Goal: Transaction & Acquisition: Obtain resource

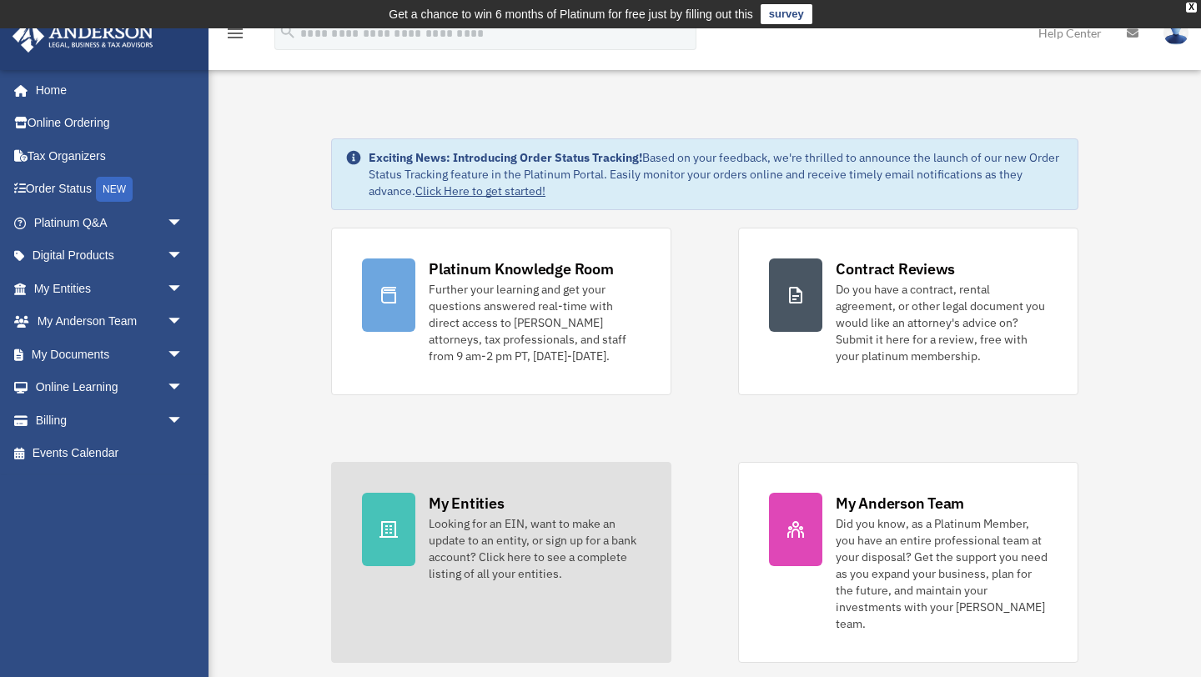
click at [417, 518] on link "My Entities Looking for an EIN, want to make an update to an entity, or sign up…" at bounding box center [501, 562] width 340 height 201
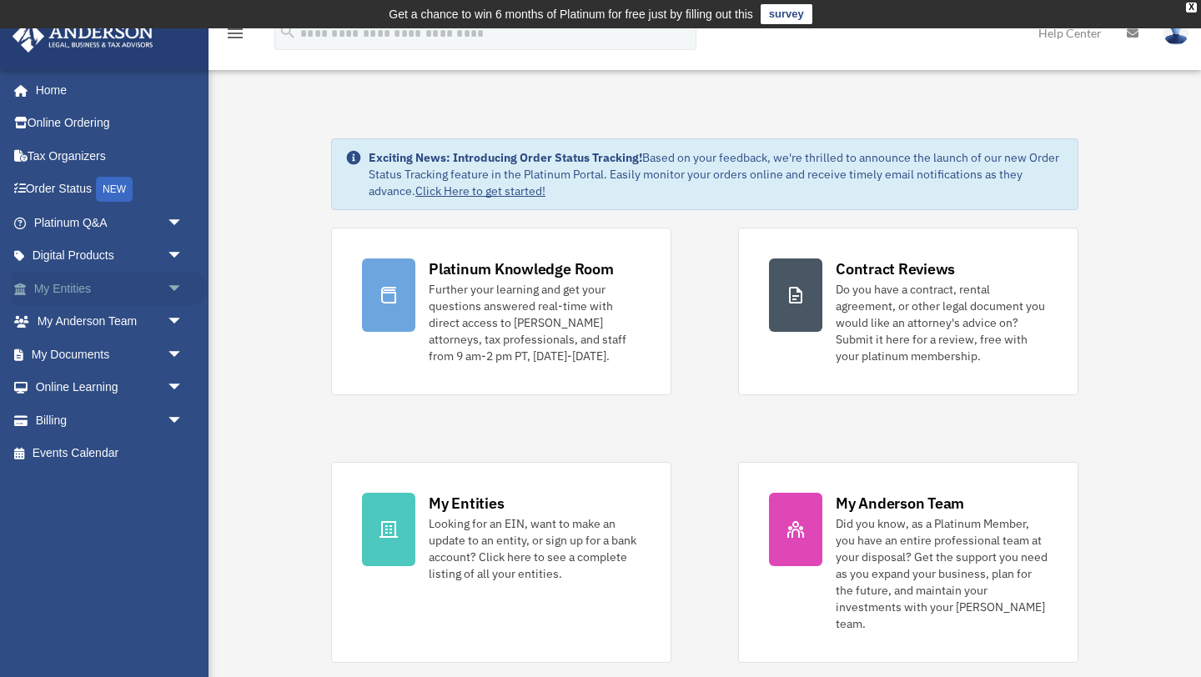
click at [179, 289] on span "arrow_drop_down" at bounding box center [183, 289] width 33 height 34
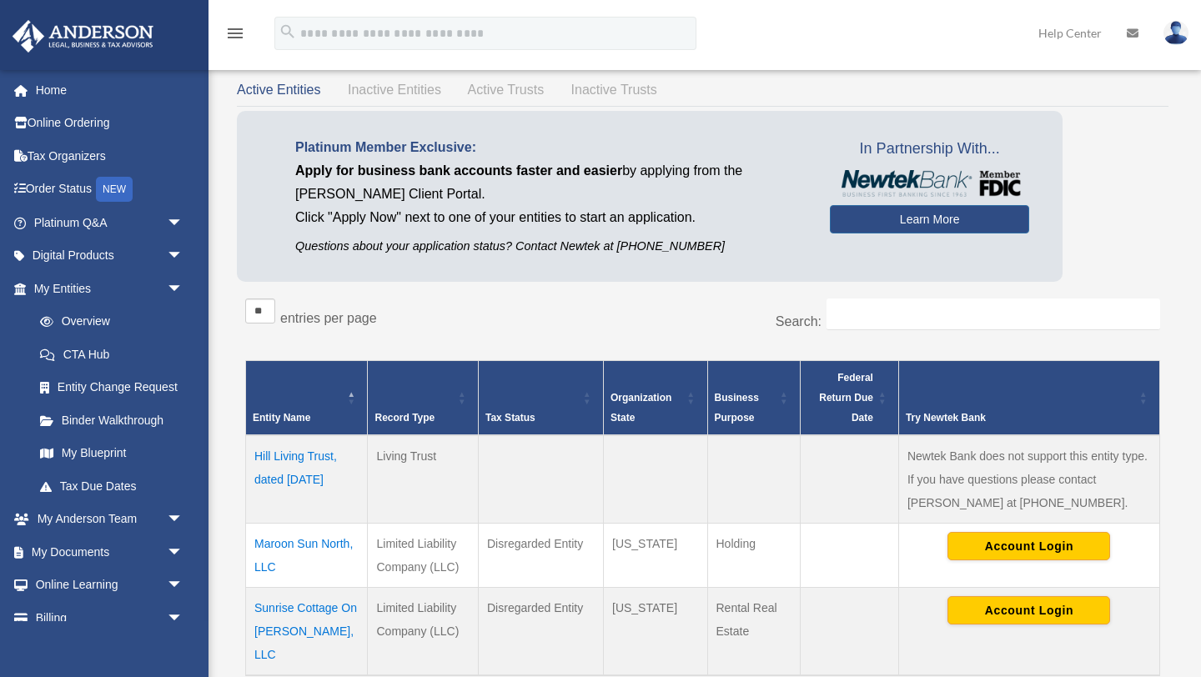
scroll to position [103, 0]
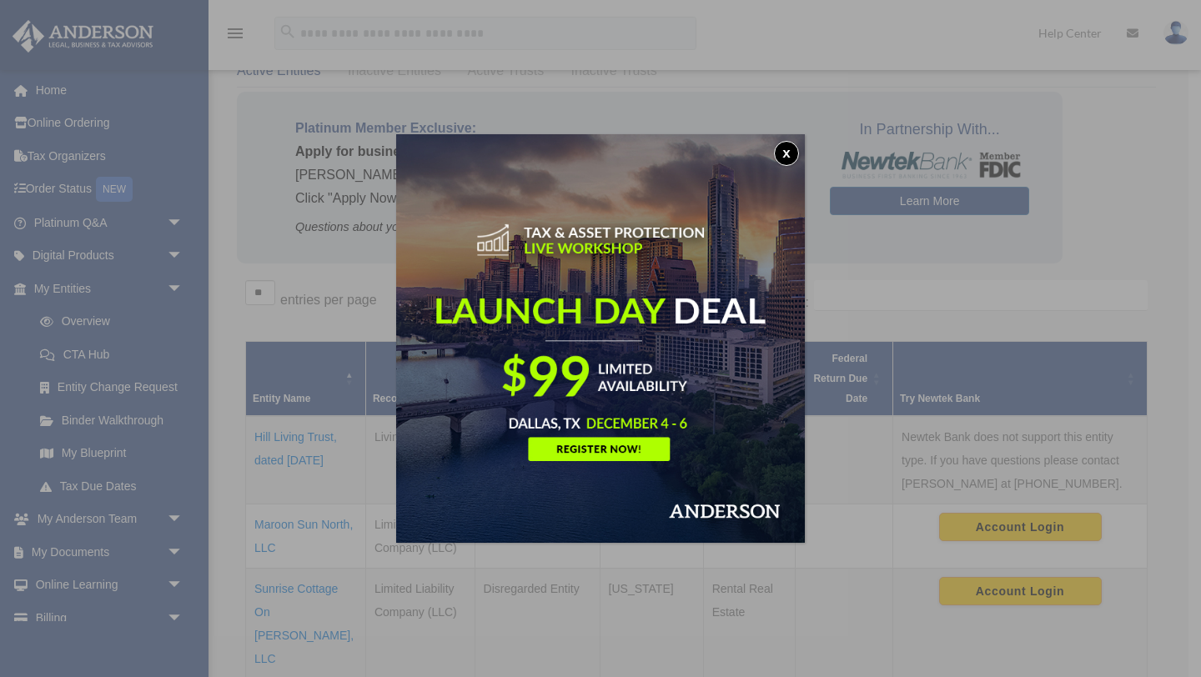
click at [778, 155] on button "x" at bounding box center [786, 153] width 25 height 25
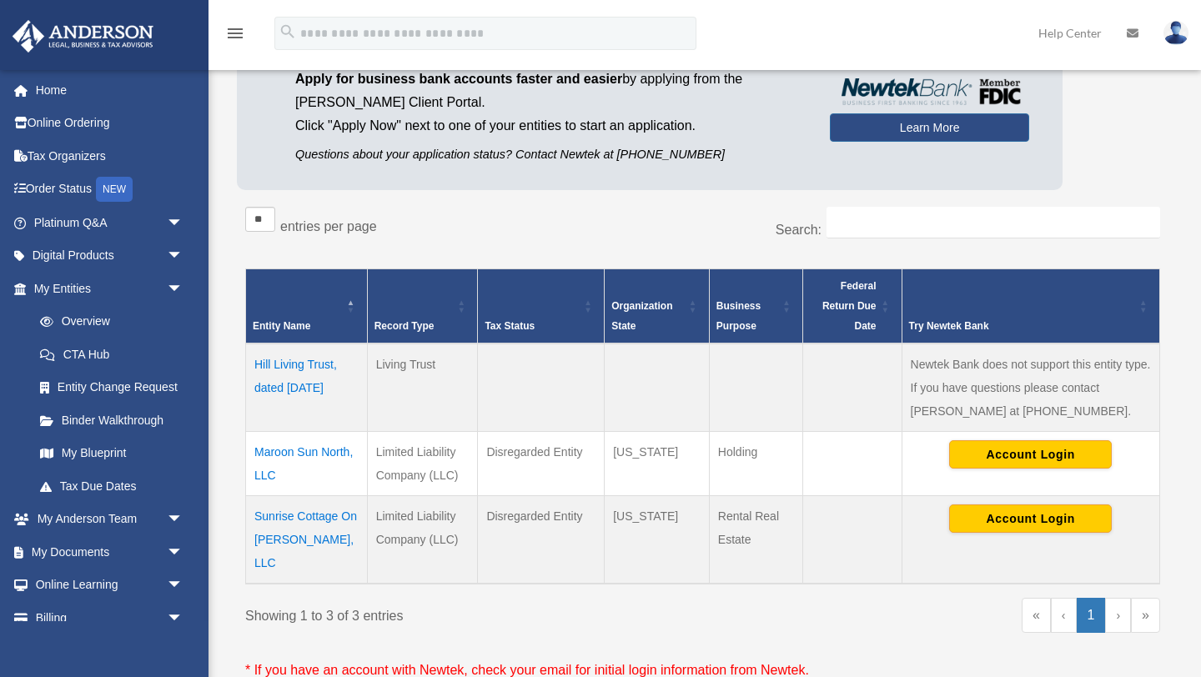
scroll to position [201, 0]
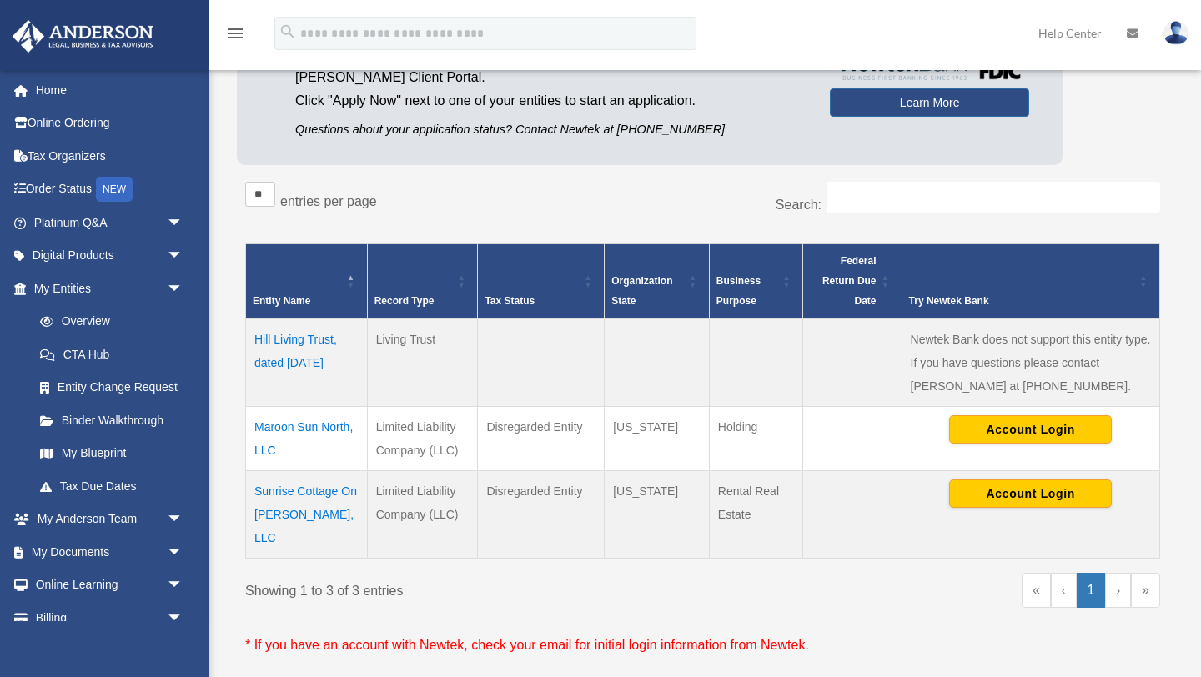
click at [297, 518] on td "Sunrise Cottage On Dixon, LLC" at bounding box center [307, 514] width 122 height 88
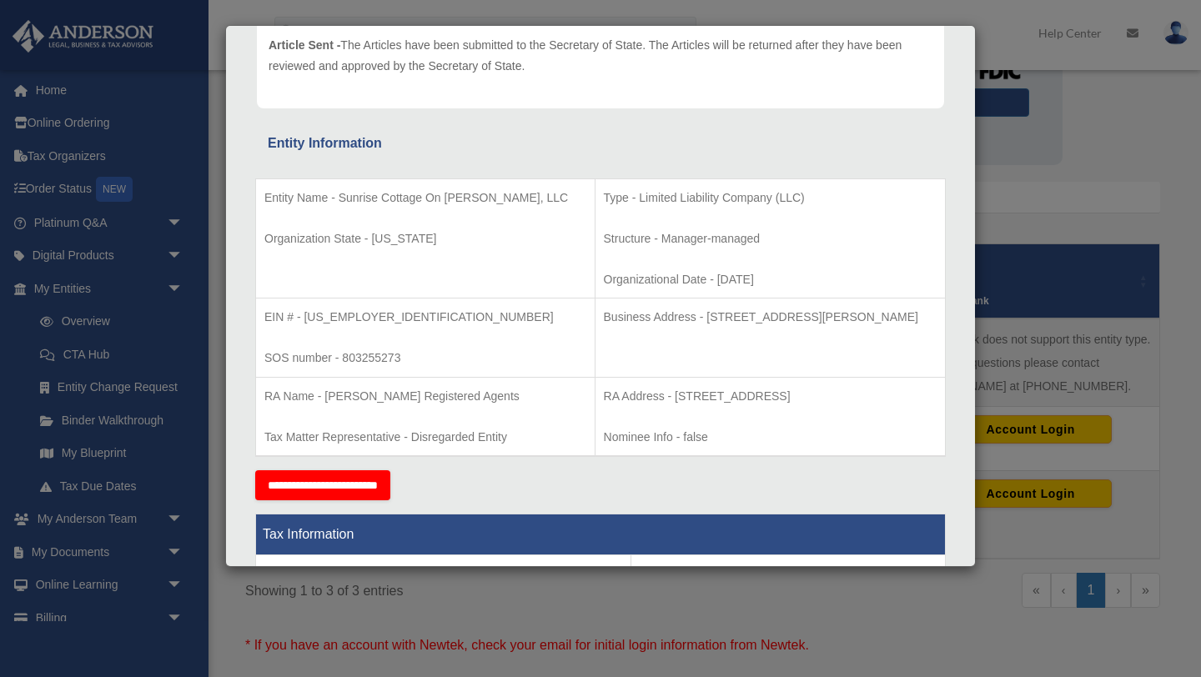
scroll to position [0, 0]
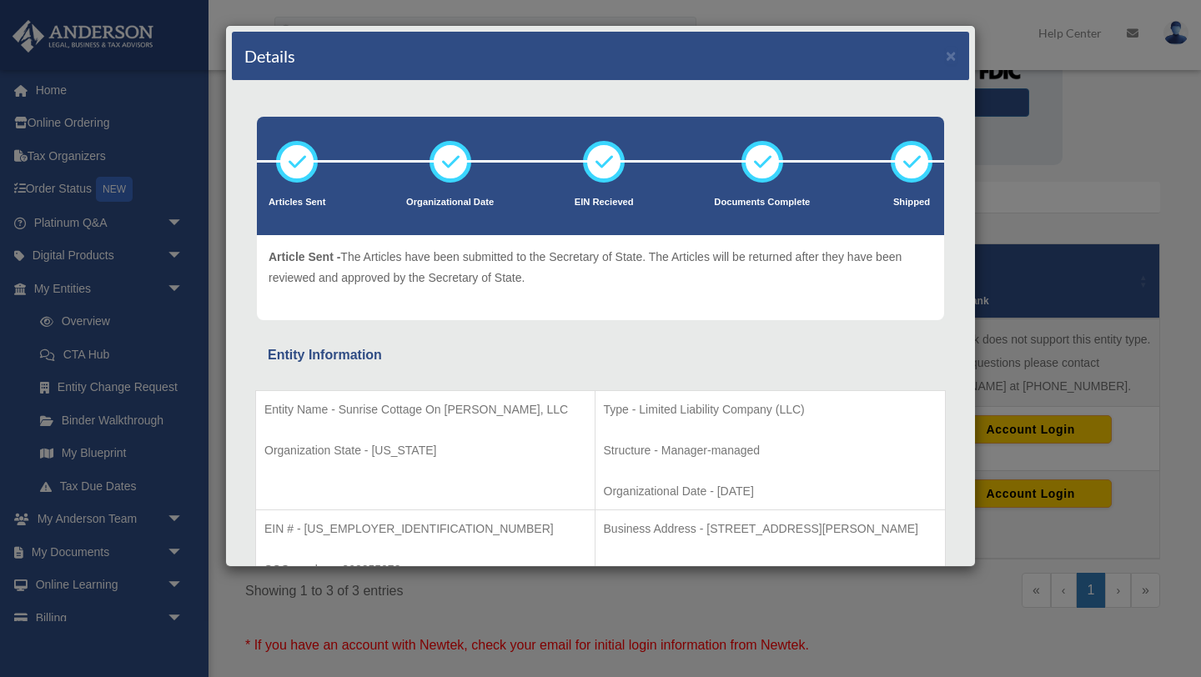
click at [959, 58] on div "Details ×" at bounding box center [600, 56] width 737 height 49
click at [951, 60] on button "×" at bounding box center [951, 56] width 11 height 18
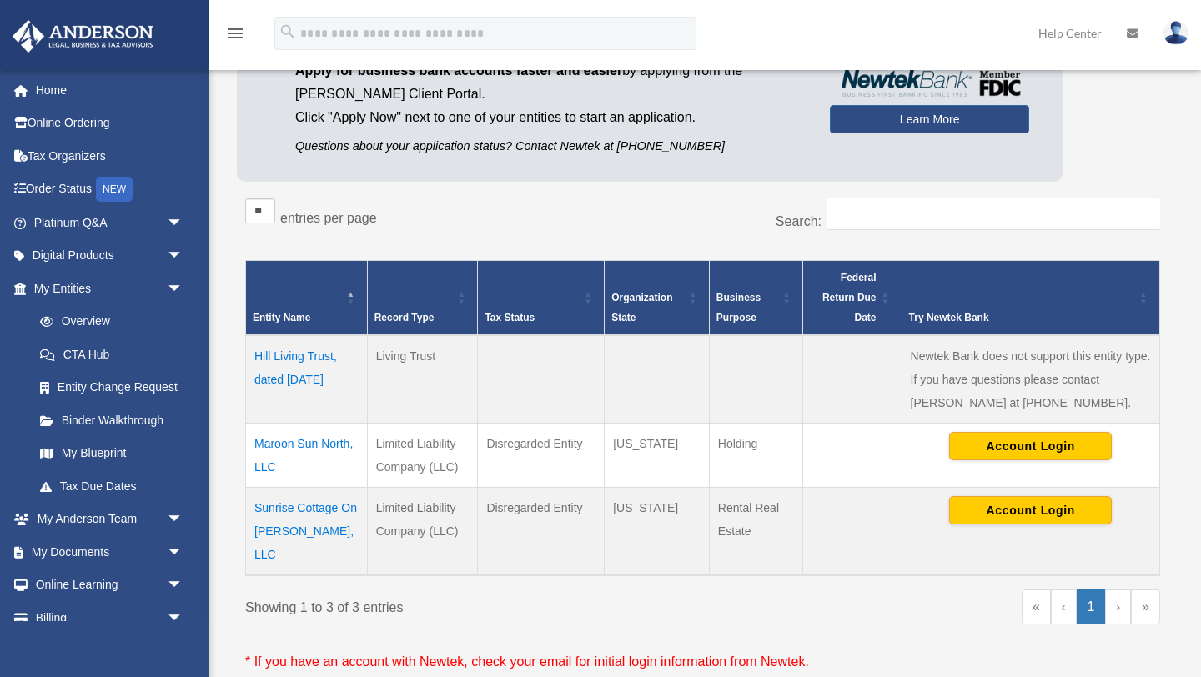
scroll to position [179, 0]
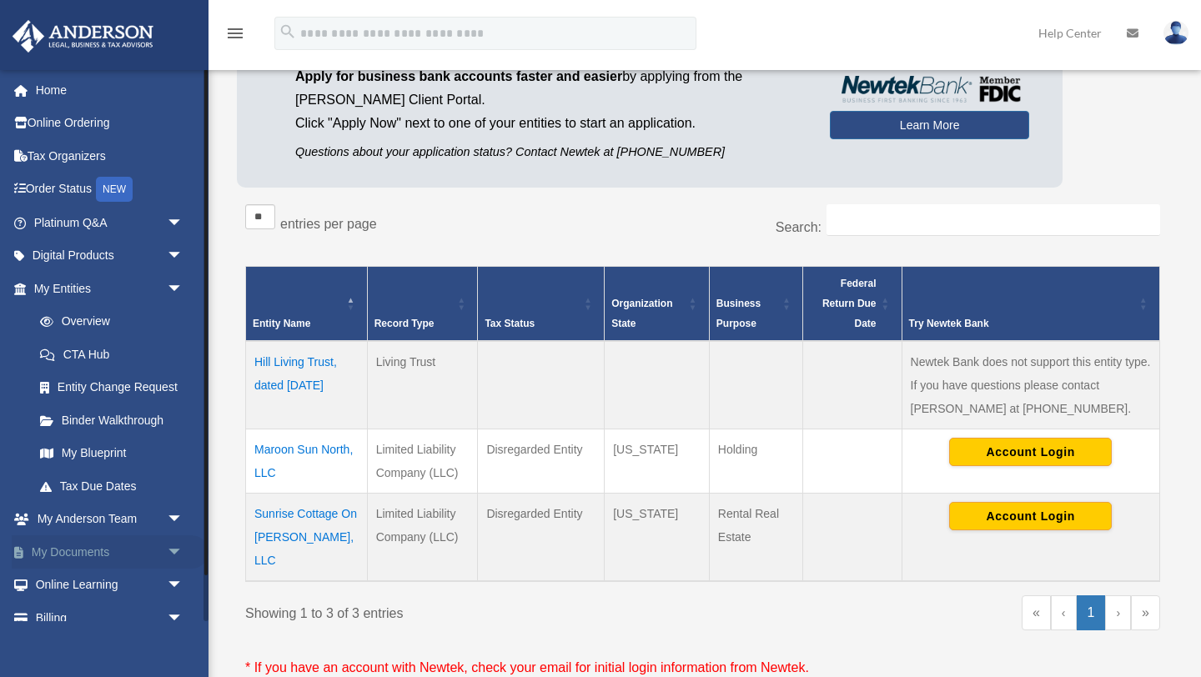
click at [150, 552] on link "My Documents arrow_drop_down" at bounding box center [110, 552] width 197 height 33
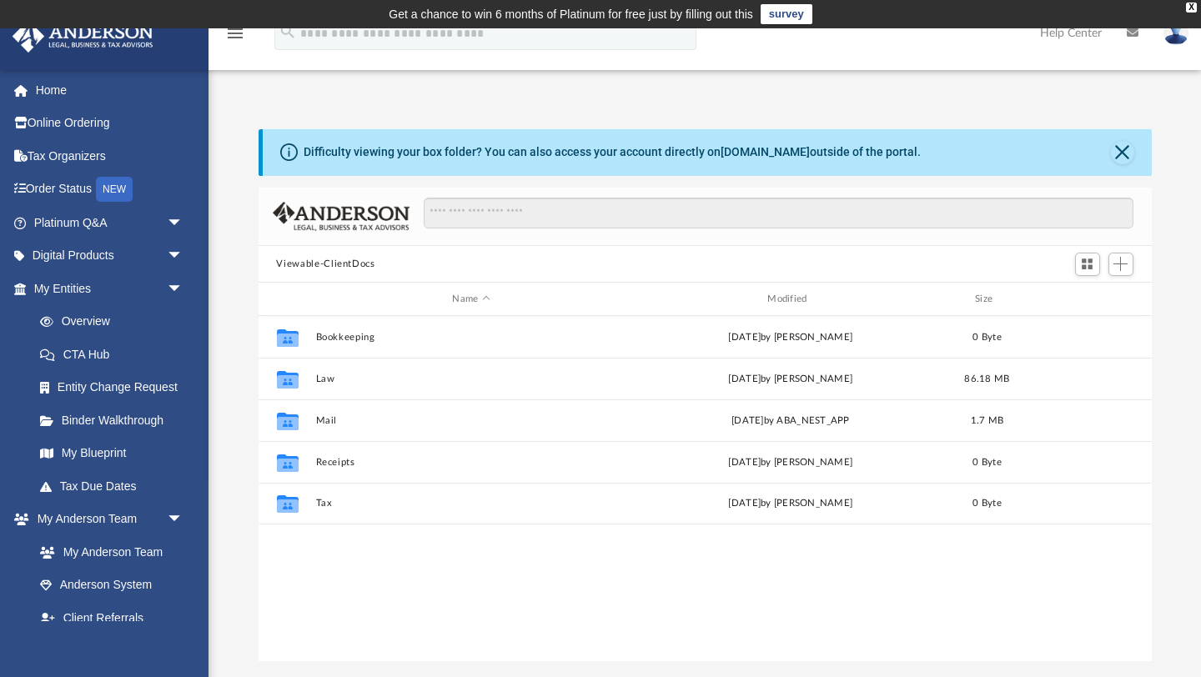
scroll to position [379, 893]
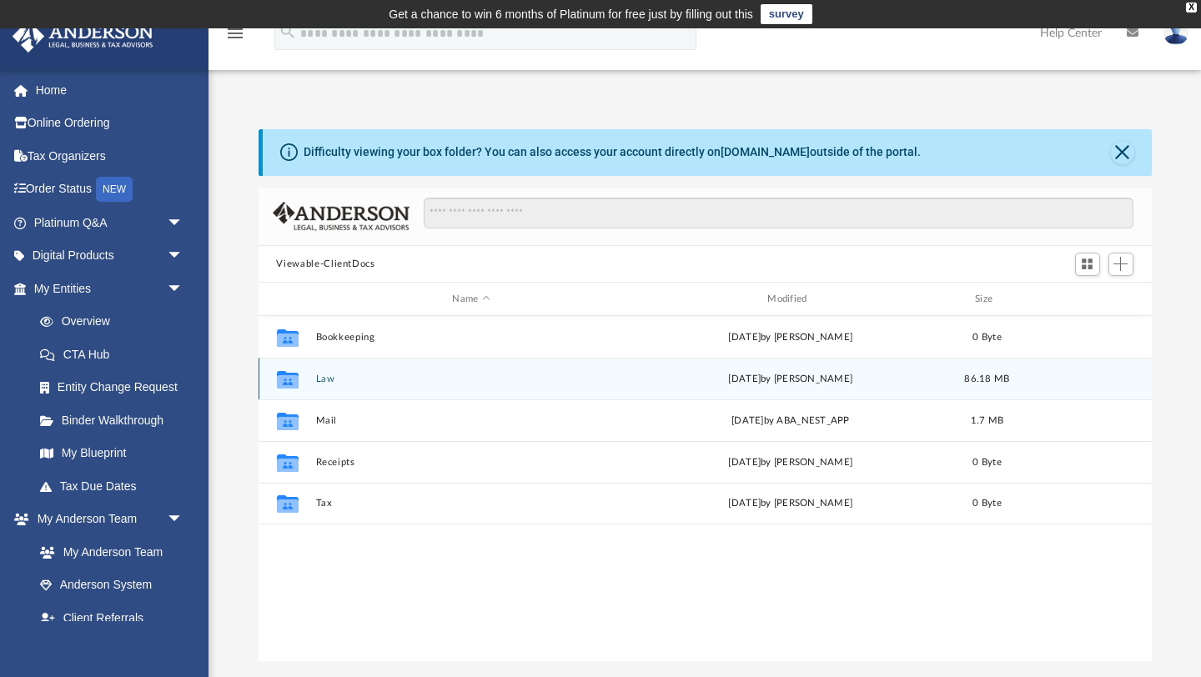
click at [321, 382] on button "Law" at bounding box center [471, 379] width 312 height 11
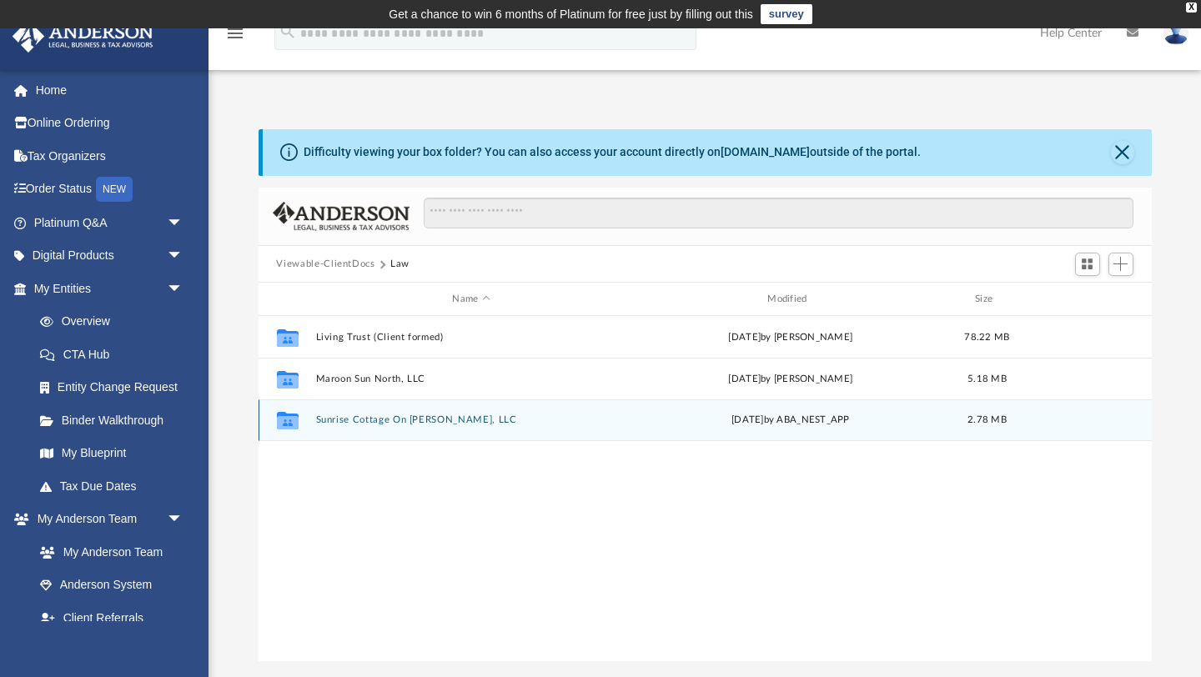
click at [397, 426] on div "Collaborated Folder Sunrise Cottage On Dixon, LLC Mon Feb 17 2025 by ABA_NEST_A…" at bounding box center [705, 421] width 893 height 42
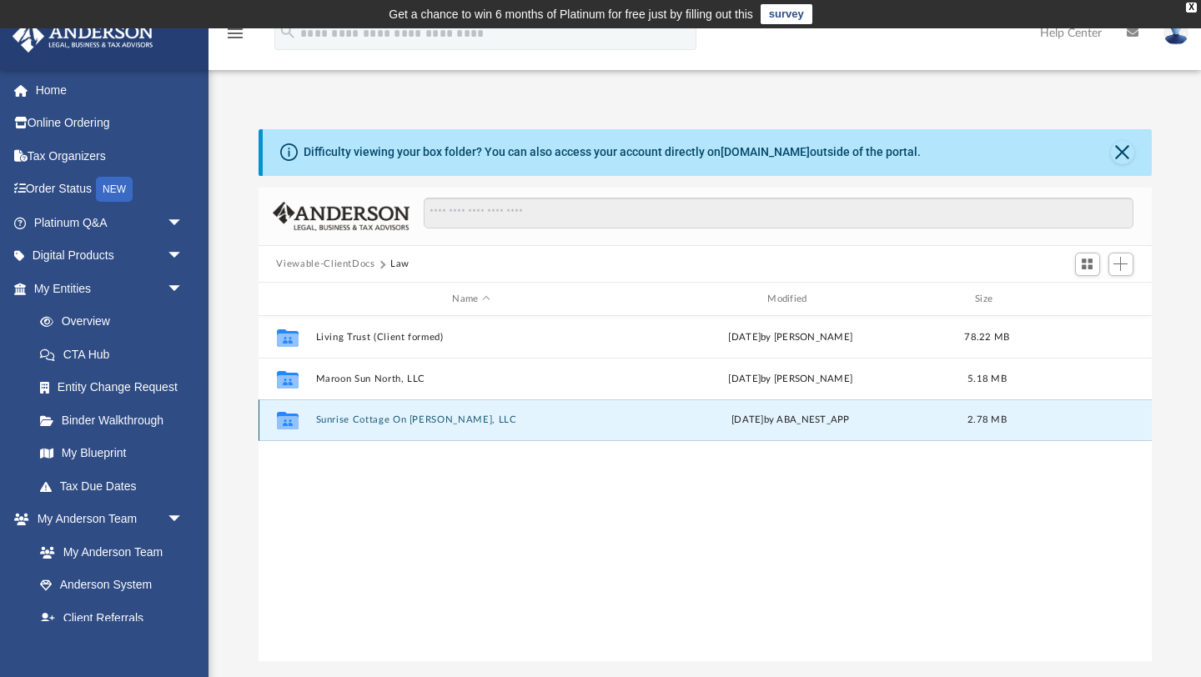
click at [404, 416] on button "Sunrise Cottage On Dixon, LLC" at bounding box center [471, 420] width 312 height 11
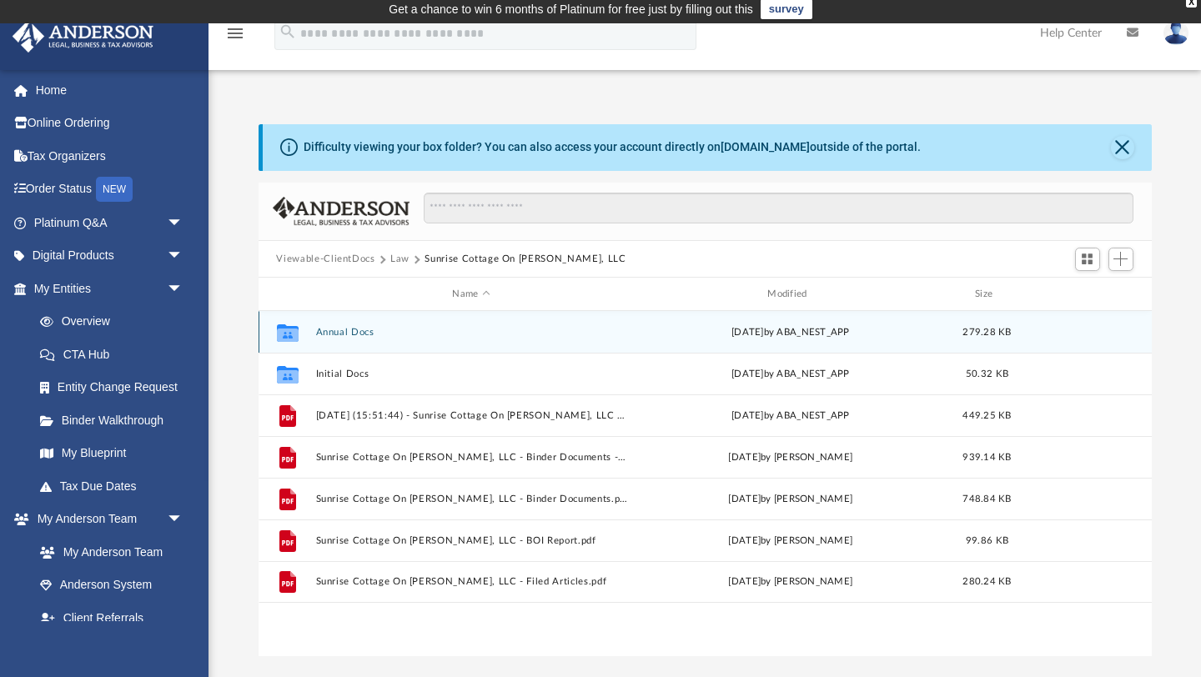
scroll to position [8, 0]
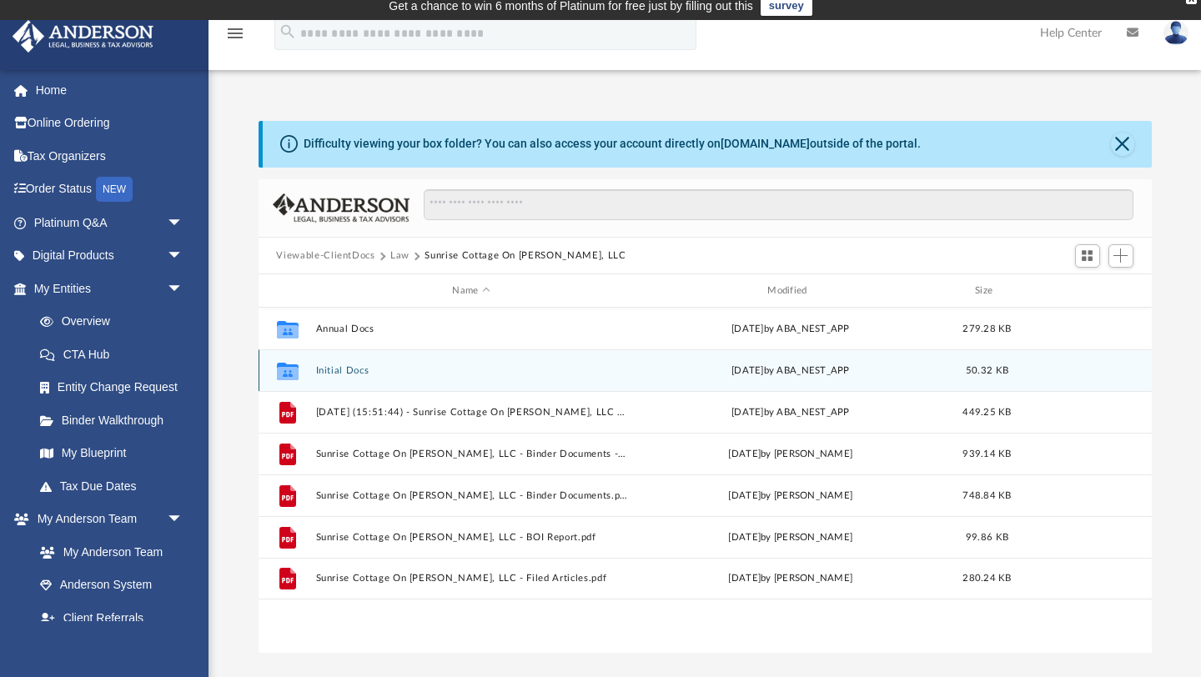
click at [353, 370] on button "Initial Docs" at bounding box center [471, 370] width 312 height 11
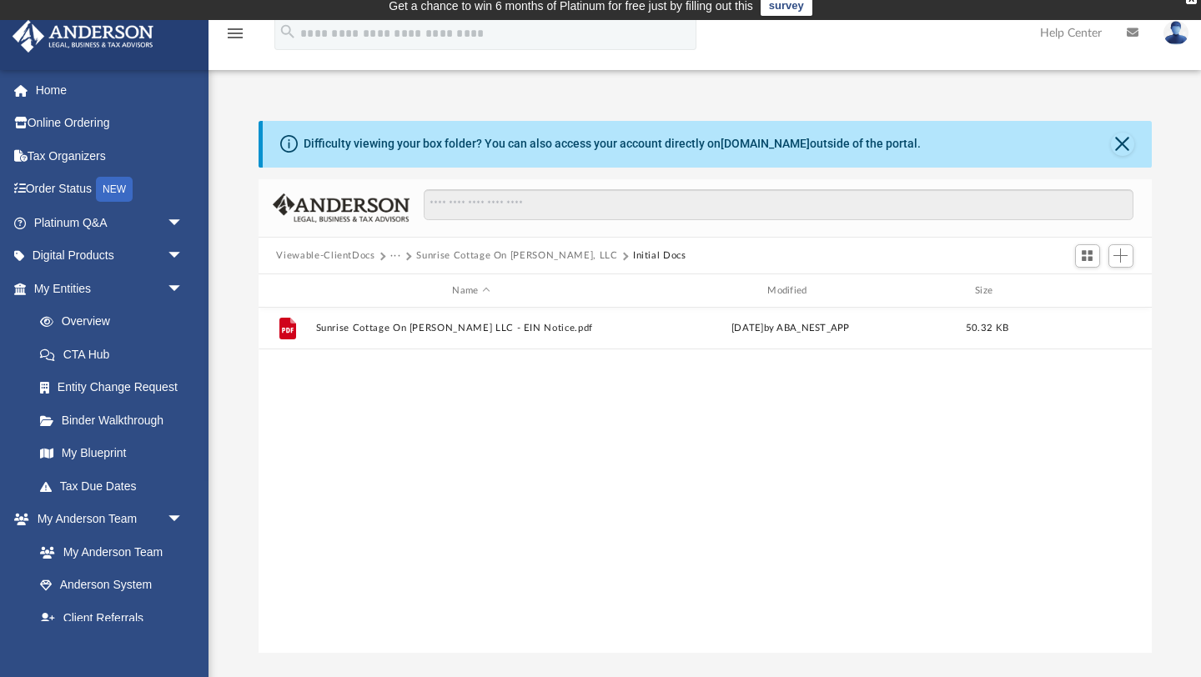
click at [486, 262] on button "Sunrise Cottage On [PERSON_NAME], LLC" at bounding box center [516, 256] width 201 height 15
click at [633, 257] on button "Initial Docs" at bounding box center [659, 256] width 53 height 15
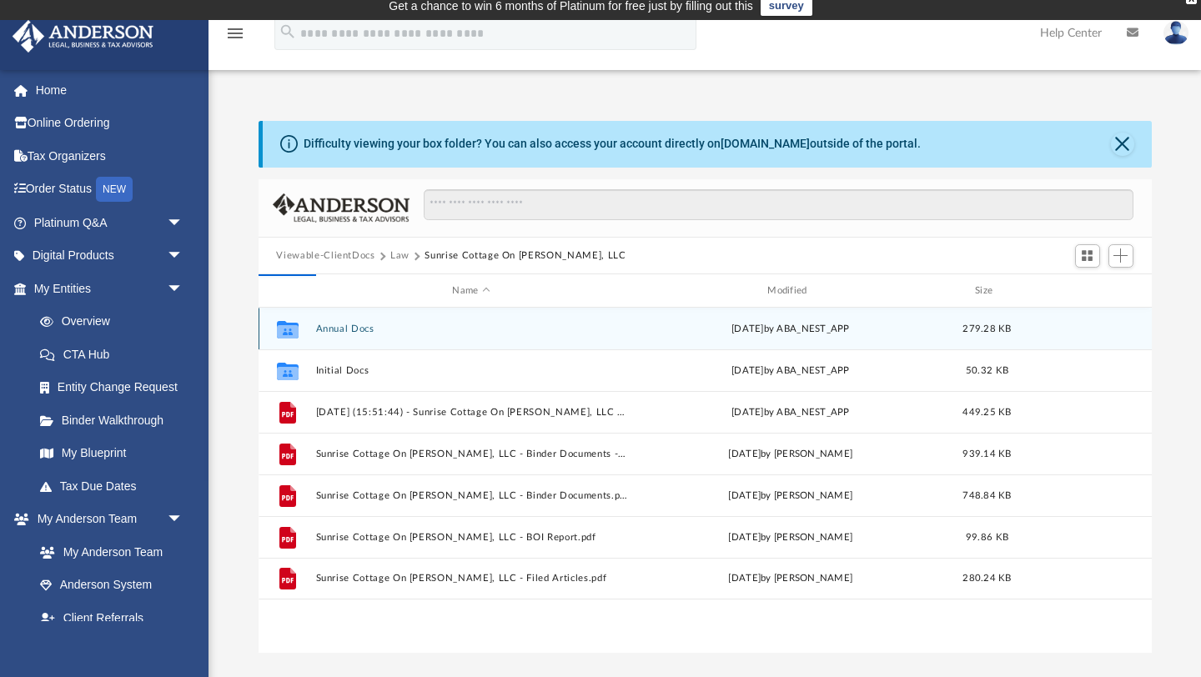
click at [345, 333] on button "Annual Docs" at bounding box center [471, 329] width 312 height 11
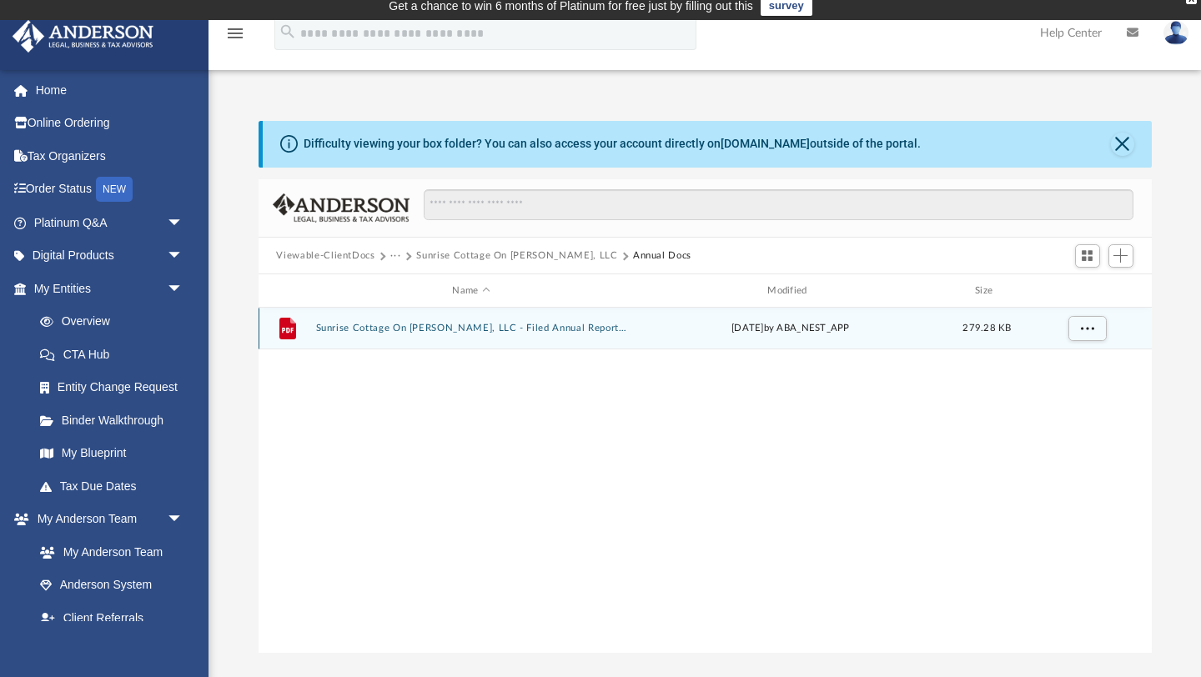
click at [494, 333] on button "Sunrise Cottage On Dixon, LLC - Filed Annual Report 2025.pdf" at bounding box center [471, 329] width 312 height 11
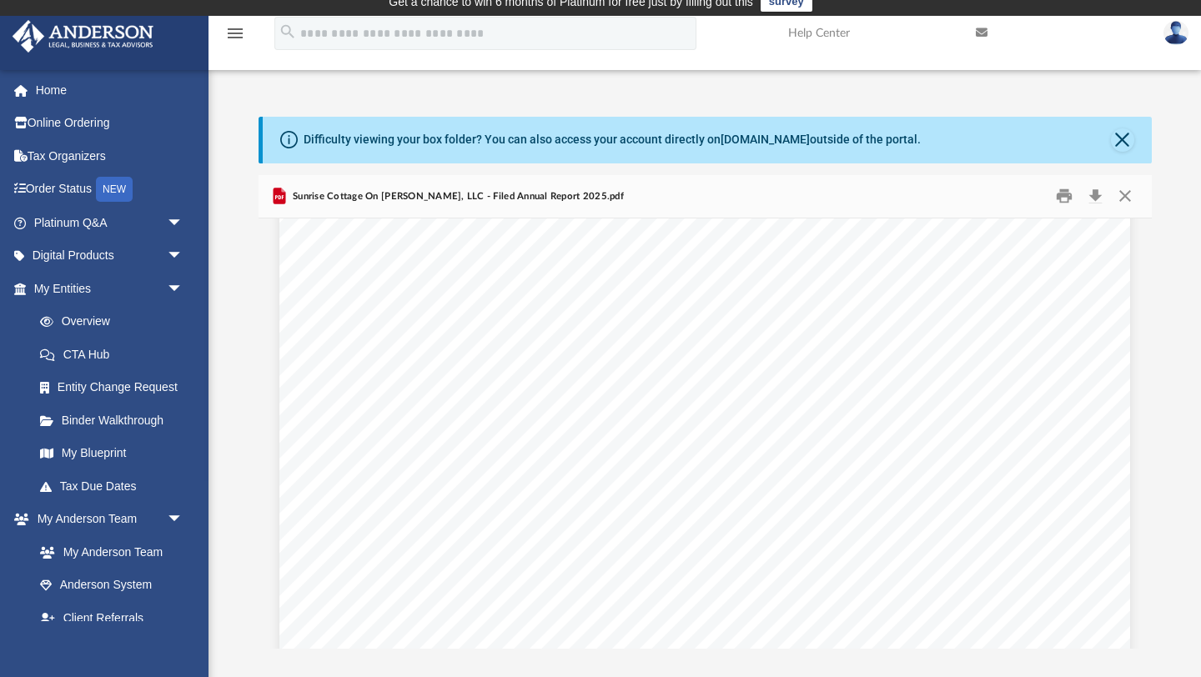
scroll to position [0, 0]
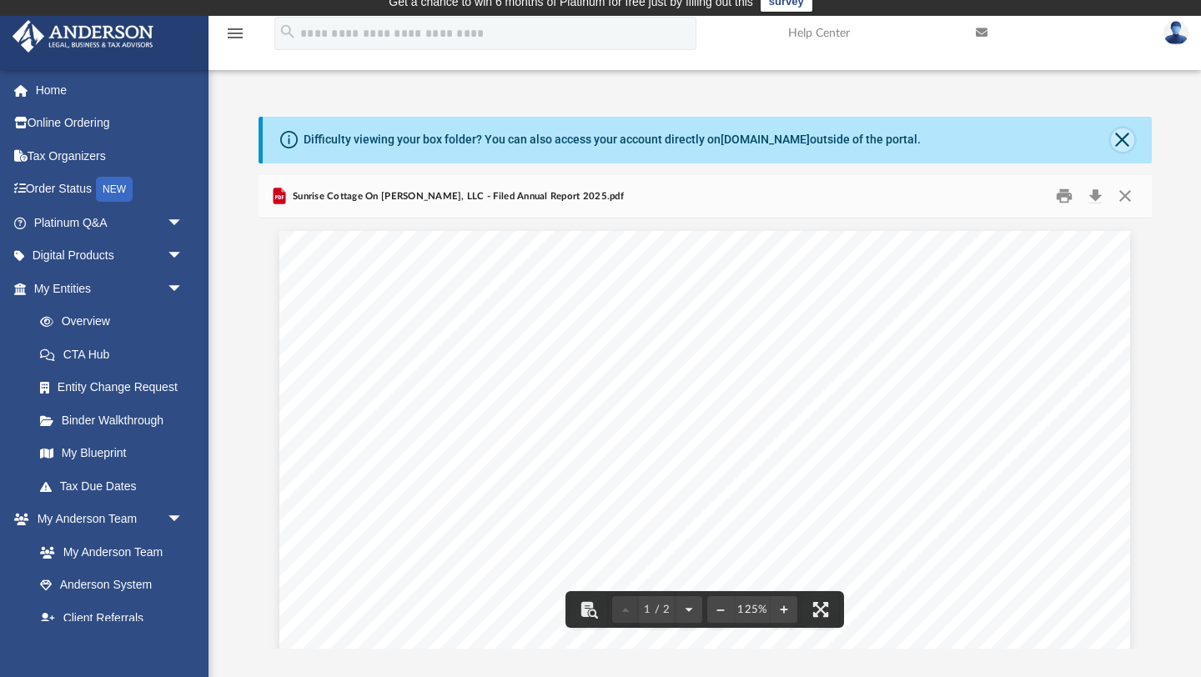
click at [1119, 138] on button "Close" at bounding box center [1122, 139] width 23 height 23
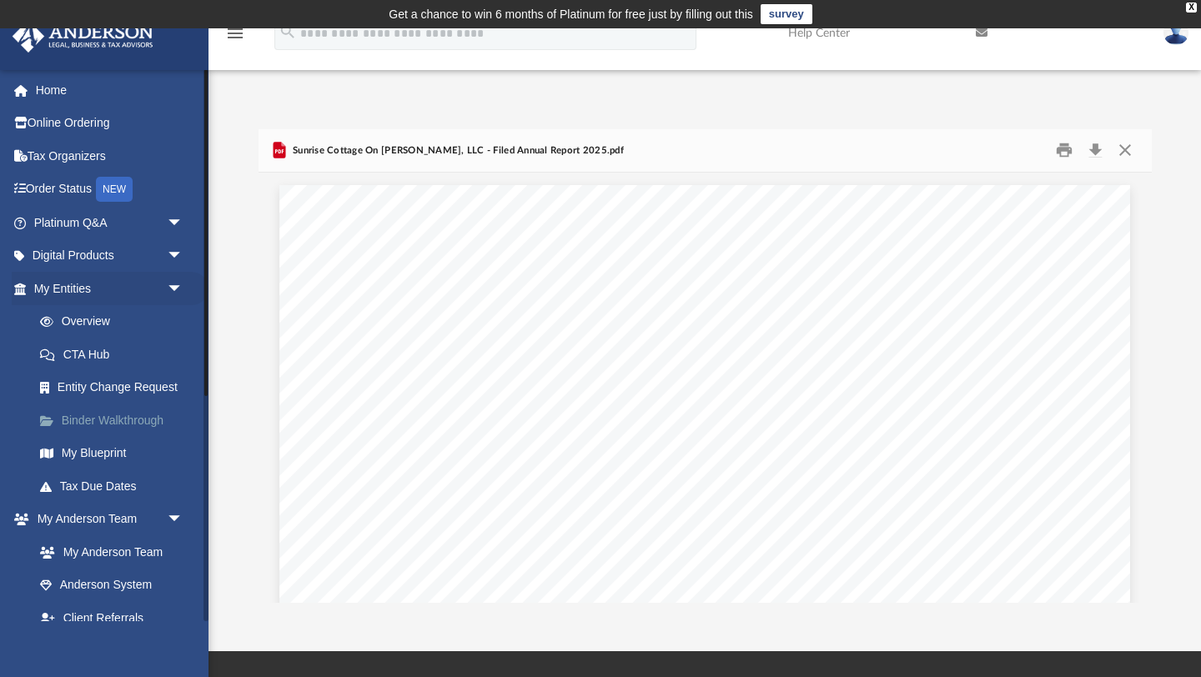
click at [133, 424] on link "Binder Walkthrough" at bounding box center [115, 420] width 185 height 33
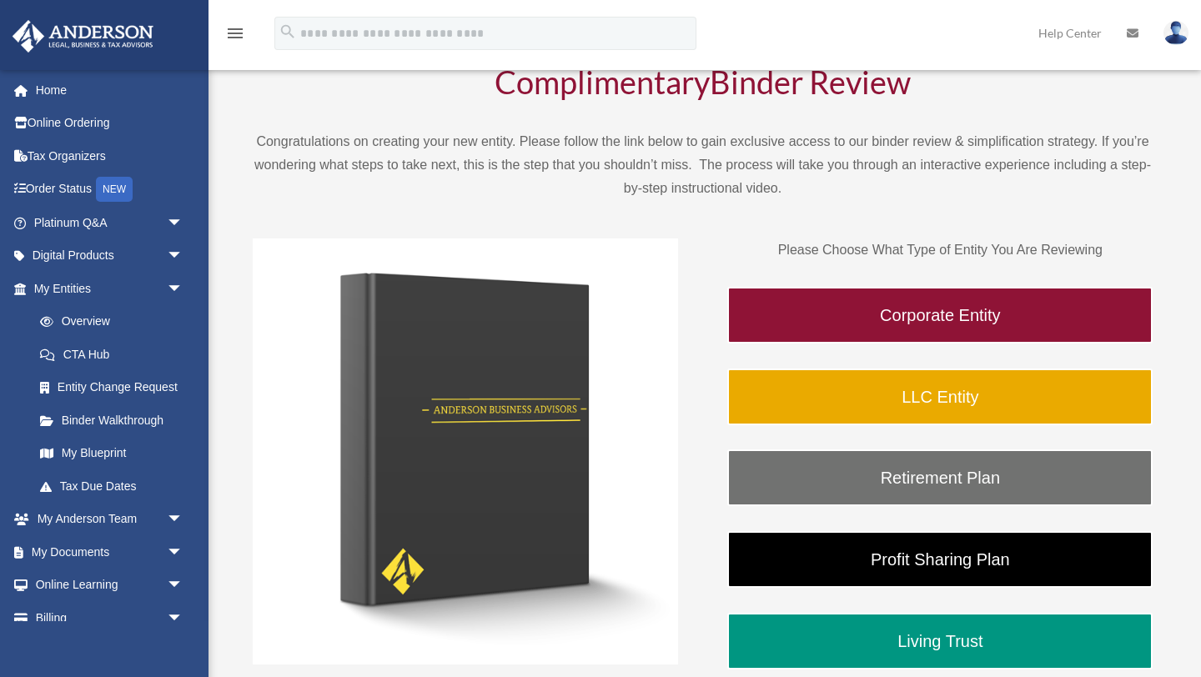
scroll to position [126, 0]
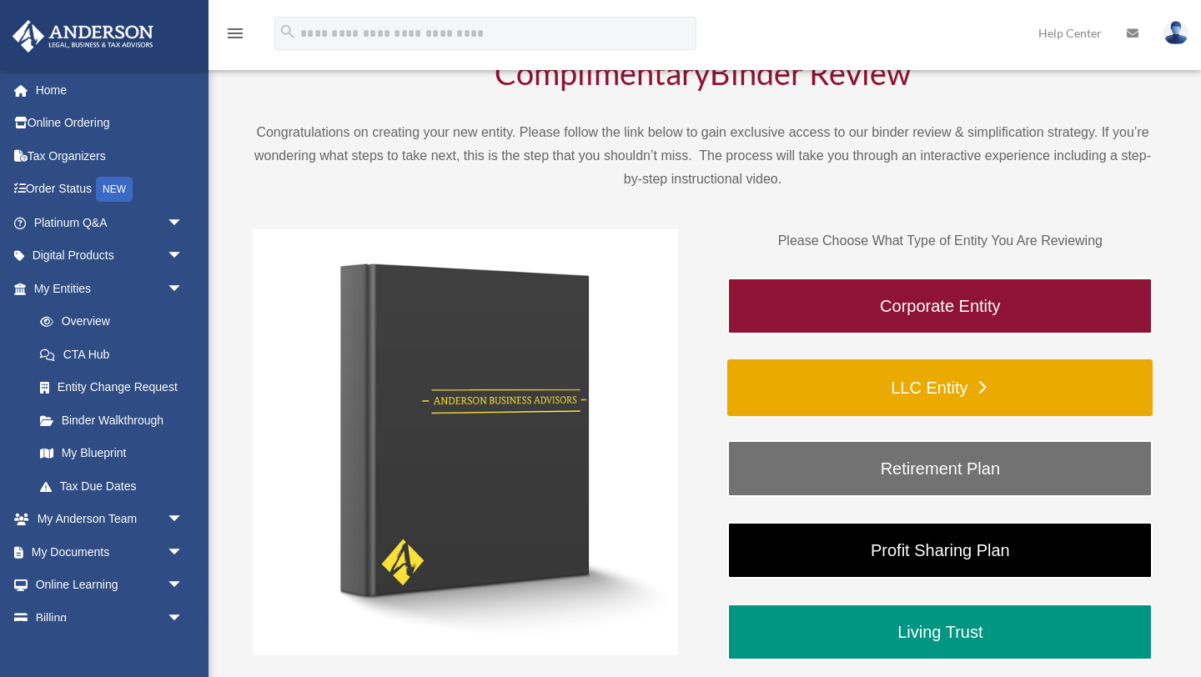
click at [931, 405] on link "LLC Entity" at bounding box center [939, 388] width 425 height 57
click at [912, 387] on link "LLC Entity" at bounding box center [939, 388] width 425 height 57
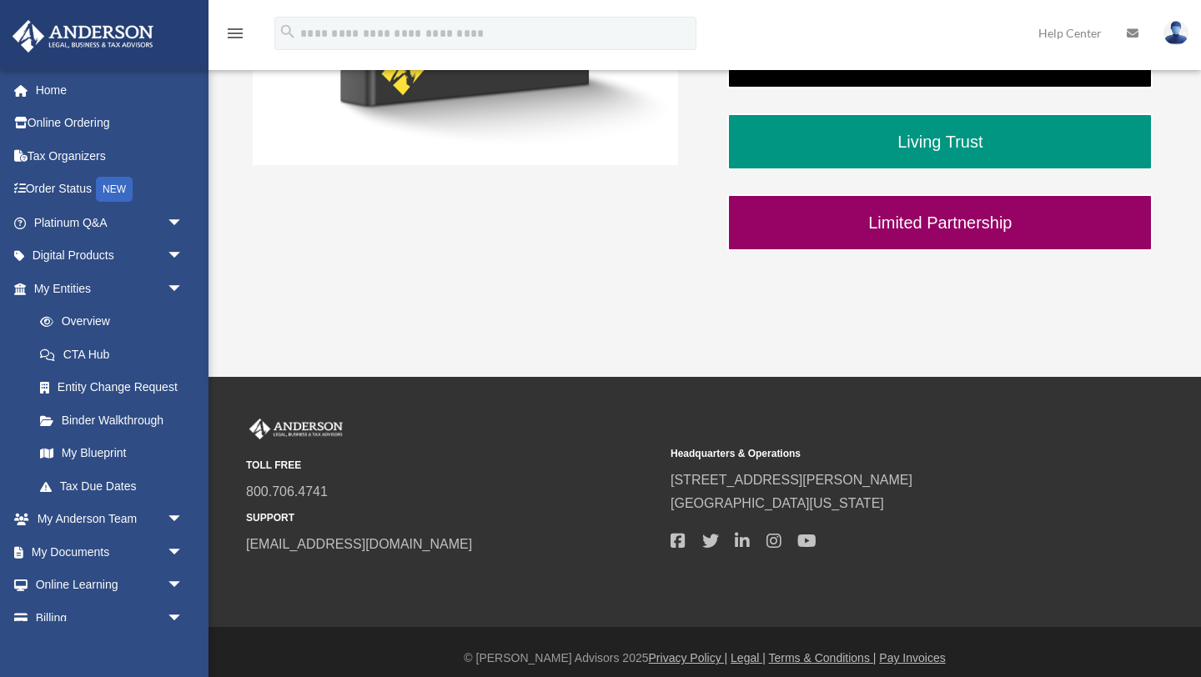
scroll to position [629, 0]
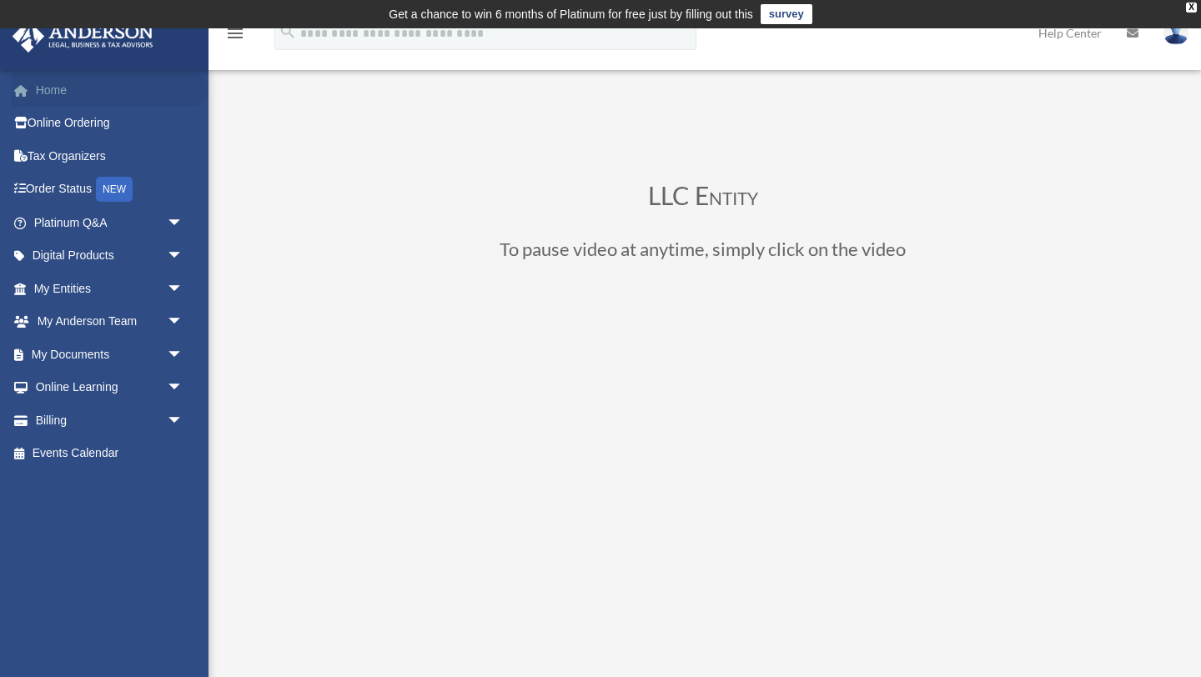
click at [66, 93] on link "Home" at bounding box center [110, 89] width 197 height 33
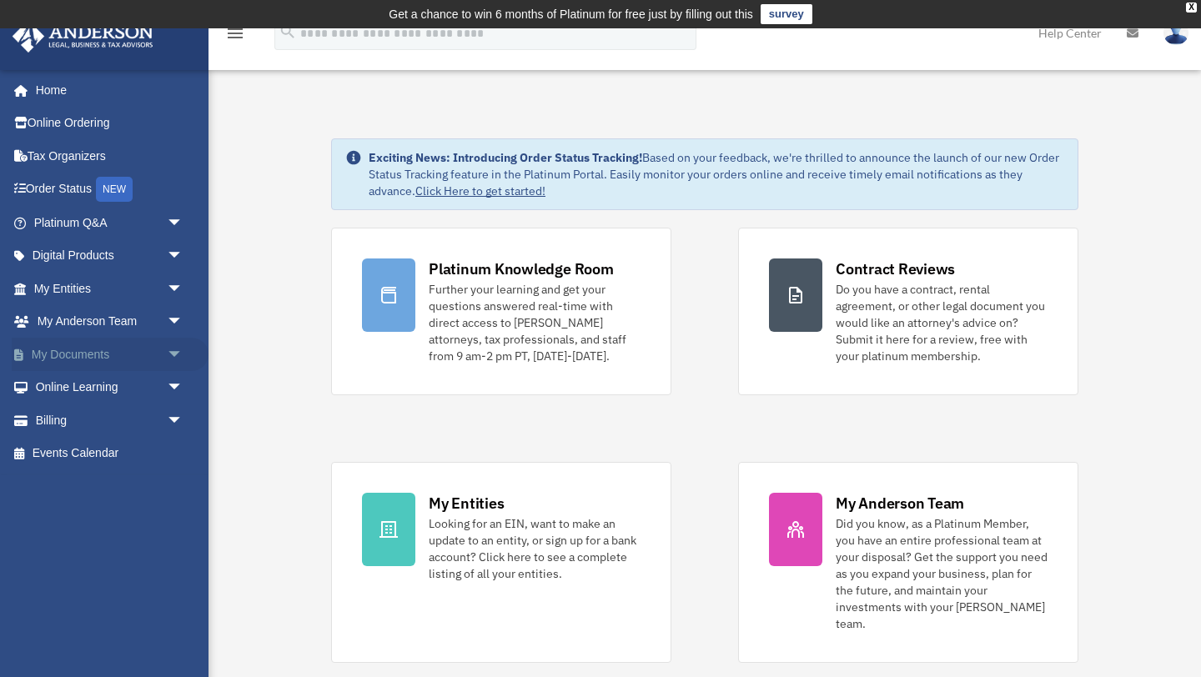
click at [95, 344] on link "My Documents arrow_drop_down" at bounding box center [110, 354] width 197 height 33
click at [167, 348] on span "arrow_drop_down" at bounding box center [183, 355] width 33 height 34
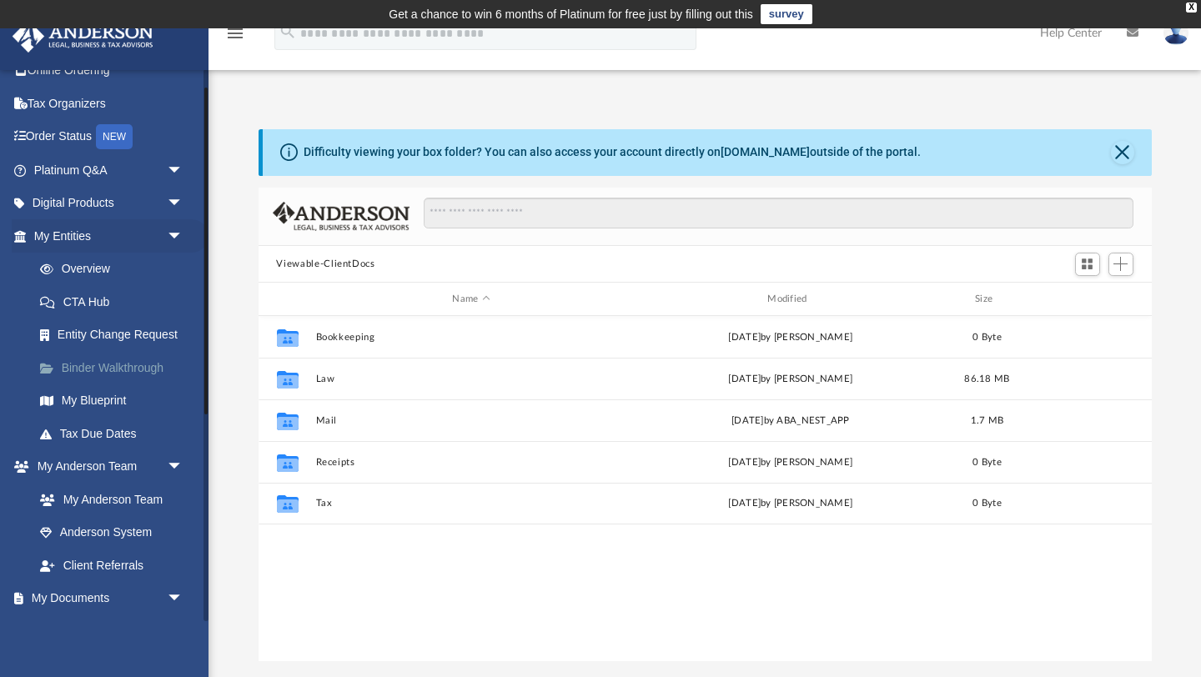
scroll to position [55, 0]
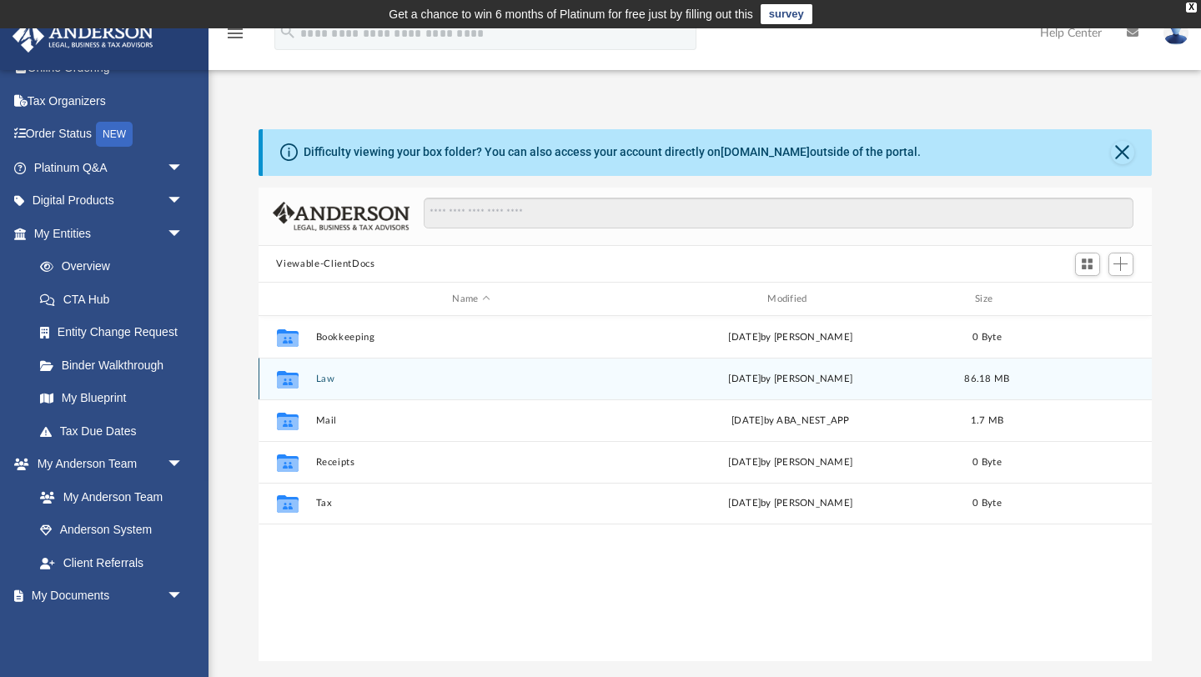
click at [330, 376] on button "Law" at bounding box center [471, 379] width 312 height 11
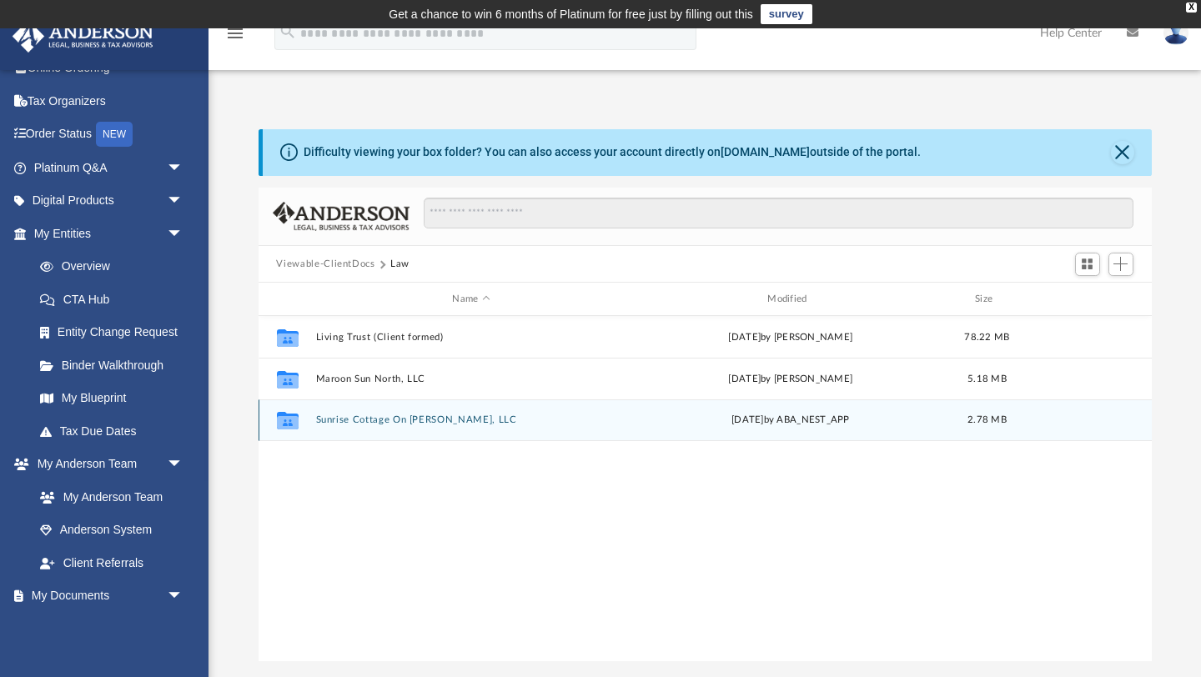
click at [409, 422] on button "Sunrise Cottage On Dixon, LLC" at bounding box center [471, 420] width 312 height 11
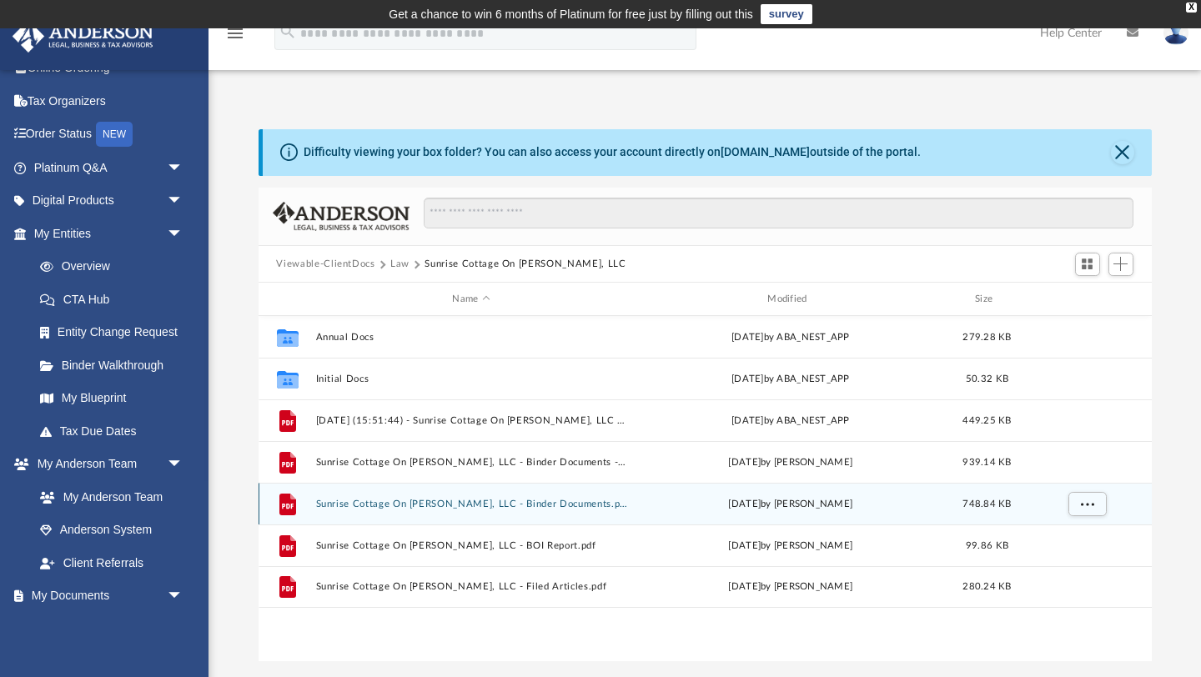
click at [495, 503] on button "Sunrise Cottage On Dixon, LLC - Binder Documents.pdf" at bounding box center [471, 504] width 312 height 11
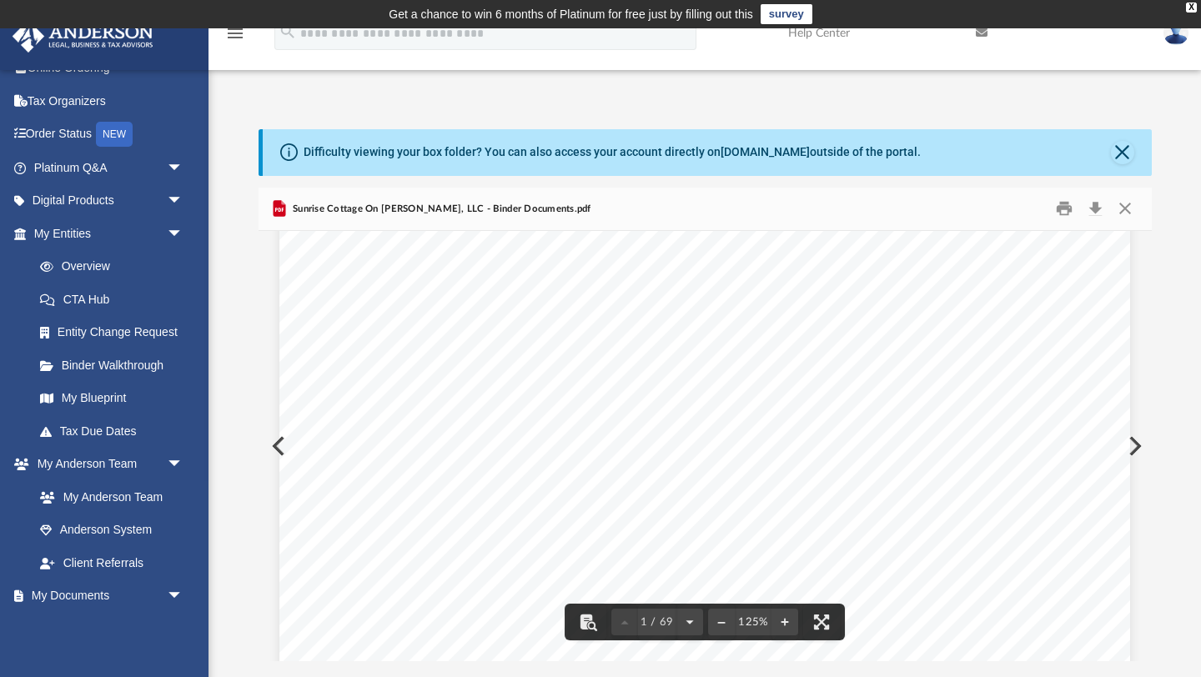
scroll to position [387, 0]
click at [1100, 212] on button "Download" at bounding box center [1096, 209] width 30 height 26
